Goal: Task Accomplishment & Management: Complete application form

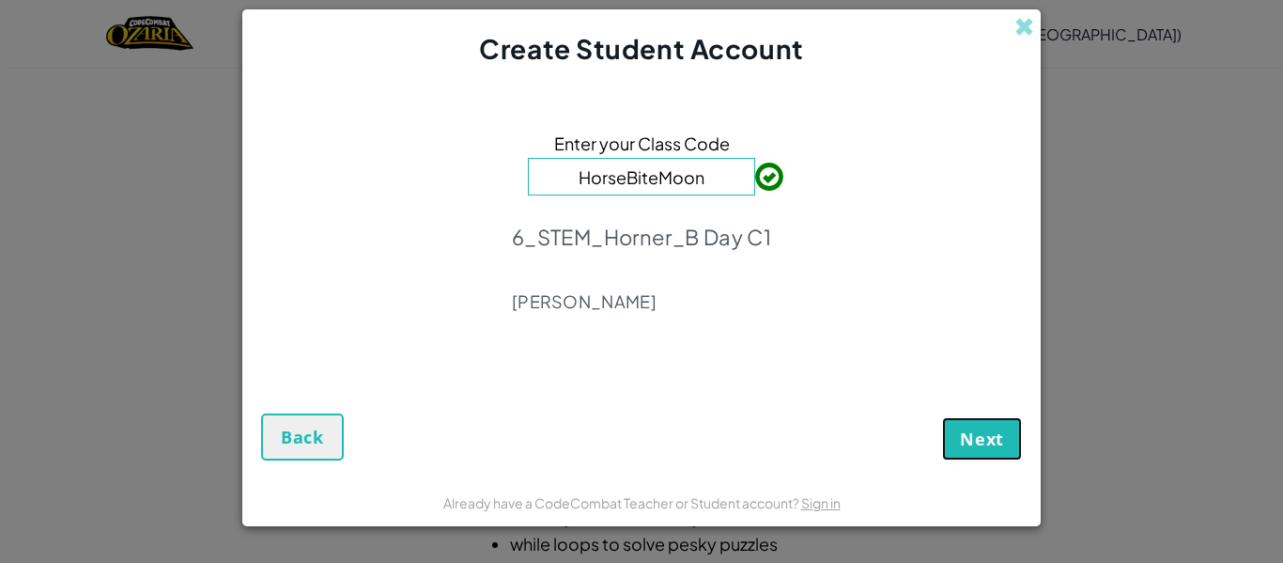
click at [976, 452] on button "Next" at bounding box center [982, 438] width 80 height 43
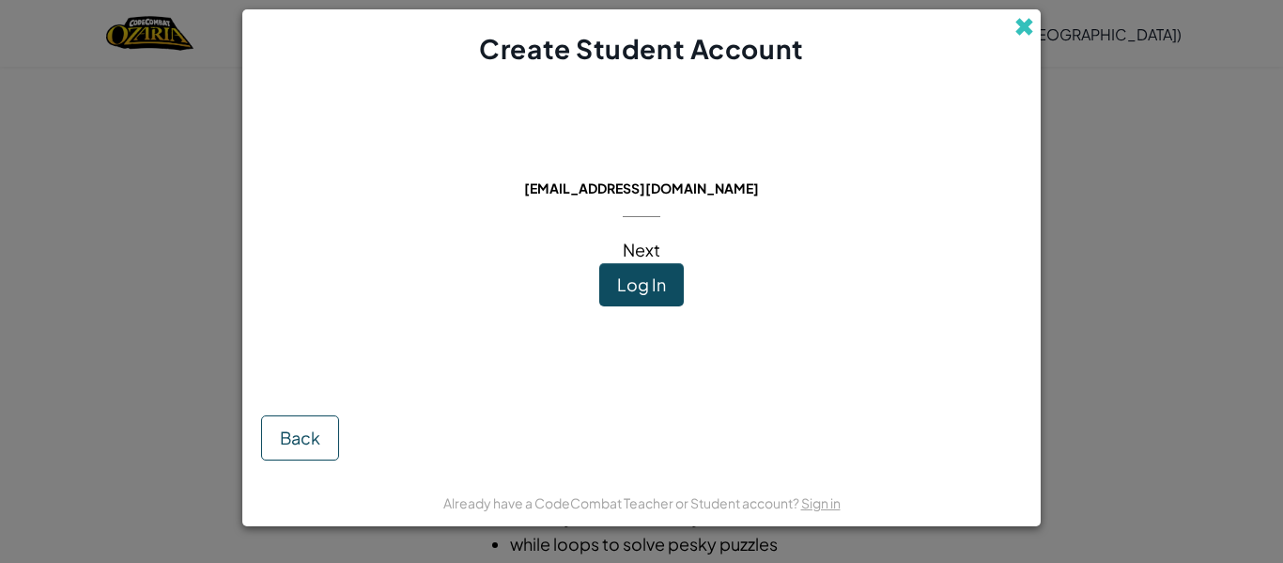
click at [1029, 25] on span at bounding box center [1024, 27] width 20 height 20
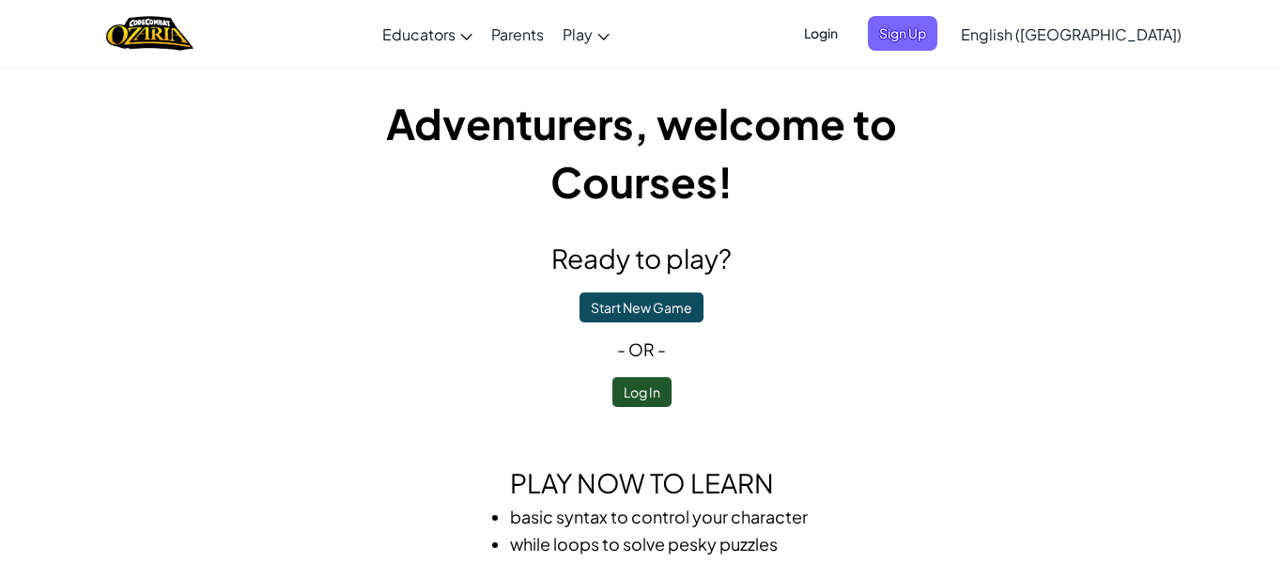
click at [849, 34] on span "Login" at bounding box center [821, 33] width 56 height 35
